Goal: Find specific page/section

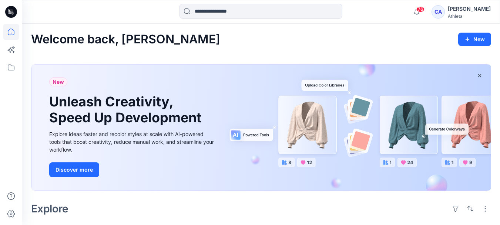
scroll to position [222, 0]
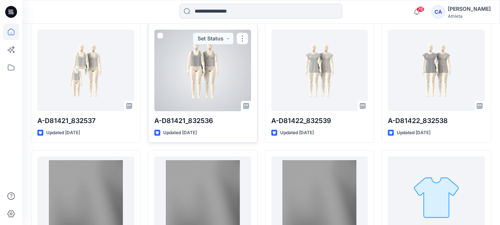
click at [208, 73] on div at bounding box center [202, 70] width 97 height 81
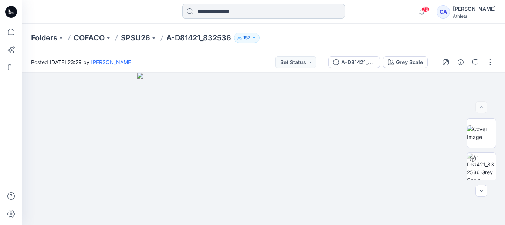
click at [211, 13] on input at bounding box center [263, 11] width 163 height 15
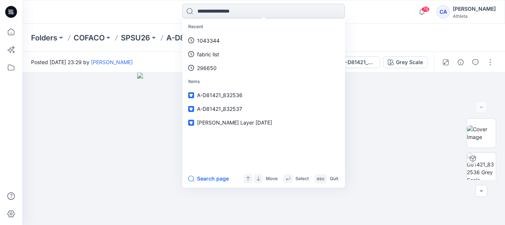
paste input "*******"
type input "*******"
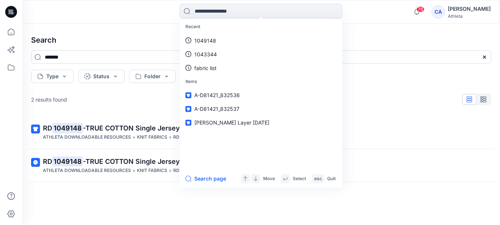
click at [53, 17] on div at bounding box center [82, 12] width 120 height 16
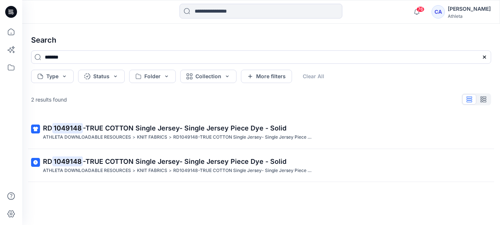
click at [6, 14] on icon at bounding box center [11, 12] width 12 height 12
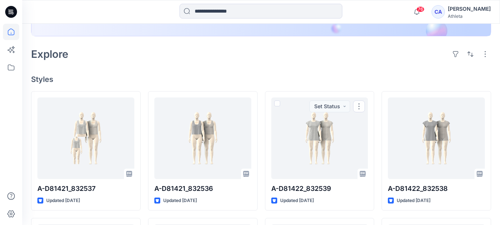
scroll to position [148, 0]
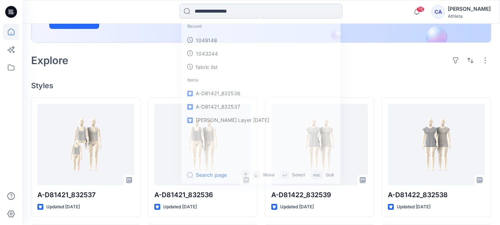
click at [245, 12] on input at bounding box center [260, 11] width 163 height 15
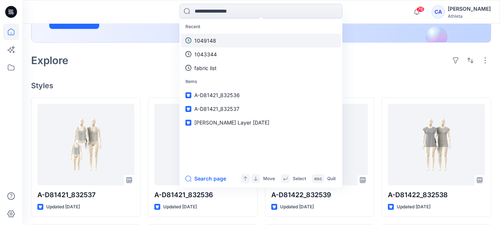
click at [212, 42] on p "1049148" at bounding box center [205, 41] width 22 height 8
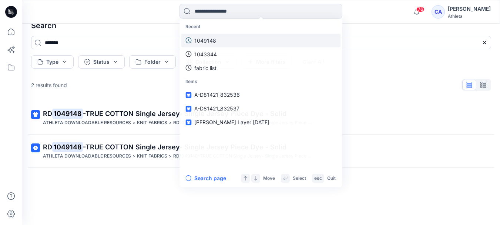
scroll to position [14, 0]
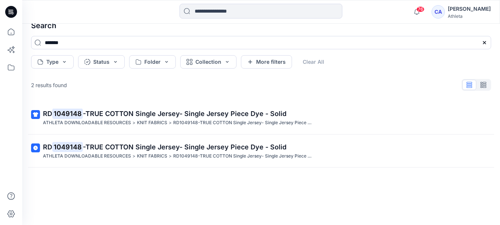
click at [15, 12] on icon at bounding box center [11, 12] width 12 height 12
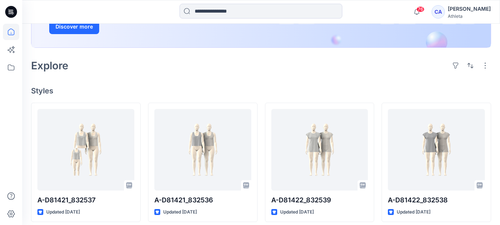
scroll to position [148, 0]
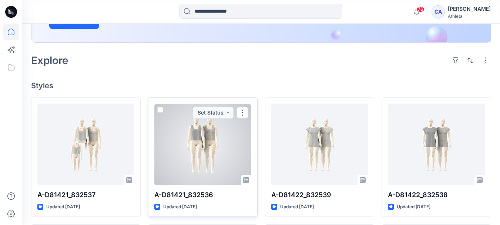
click at [211, 141] on div at bounding box center [202, 144] width 97 height 81
